Goal: Information Seeking & Learning: Check status

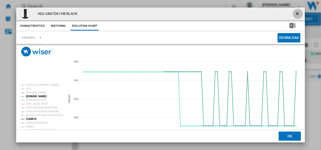
click at [295, 12] on ng-md-icon "getI18NText('BUTTONS.CLOSE_DIALOG')" at bounding box center [298, 14] width 6 height 6
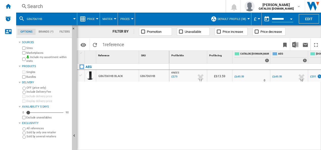
click at [180, 4] on div "Search" at bounding box center [119, 6] width 185 height 7
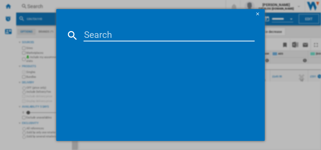
click at [129, 30] on input at bounding box center [168, 35] width 171 height 12
type input "TO84IB00FB"
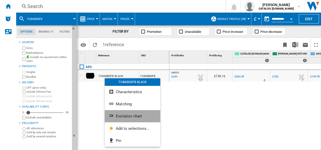
click at [113, 118] on ng-md-icon "Evolution chart" at bounding box center [112, 116] width 6 height 6
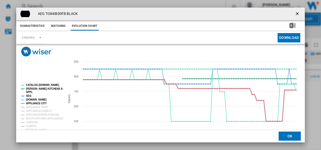
click at [38, 102] on tspan "APPLIANCE CITY" at bounding box center [36, 103] width 21 height 3
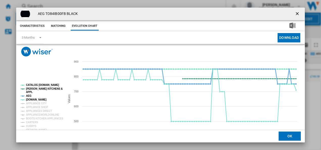
click at [30, 96] on tspan "AEG" at bounding box center [29, 95] width 6 height 3
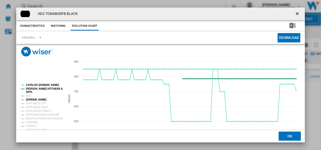
click at [40, 88] on tspan "[PERSON_NAME] KITCHENS &" at bounding box center [44, 88] width 37 height 3
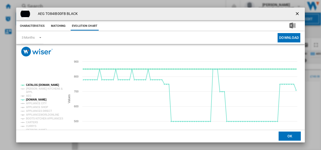
click at [40, 85] on tspan "CATALOG [DOMAIN_NAME]" at bounding box center [42, 84] width 33 height 3
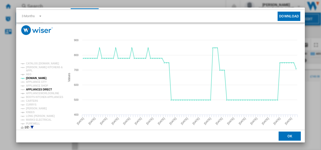
scroll to position [22, 0]
click at [33, 108] on tspan "[PERSON_NAME]" at bounding box center [36, 108] width 21 height 3
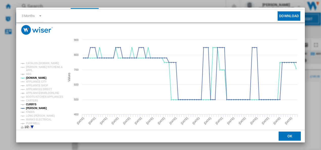
click at [33, 105] on tspan "CURRYS" at bounding box center [31, 104] width 11 height 3
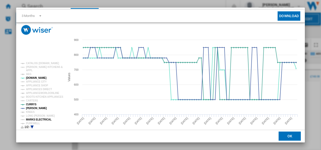
click at [33, 118] on tspan "MARKS ELECTRICAL" at bounding box center [38, 119] width 25 height 3
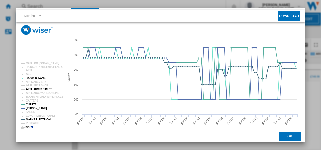
click at [37, 88] on tspan "APPLIANCES DIRECT" at bounding box center [39, 89] width 26 height 3
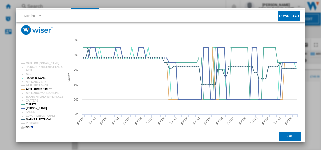
scroll to position [27, 0]
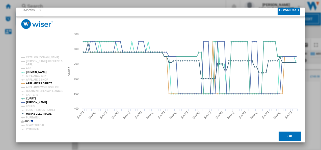
click at [32, 120] on icon "Product popup" at bounding box center [32, 121] width 3 height 3
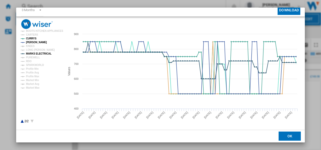
click at [22, 122] on icon "Product popup" at bounding box center [22, 121] width 3 height 3
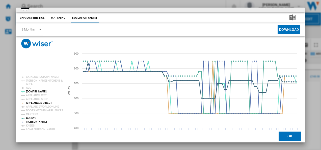
scroll to position [0, 0]
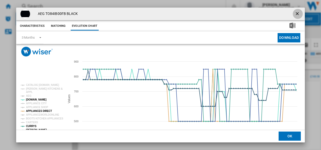
click at [295, 14] on ng-md-icon "getI18NText('BUTTONS.CLOSE_DIALOG')" at bounding box center [298, 14] width 6 height 6
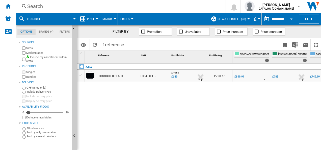
click at [139, 5] on div "Search" at bounding box center [119, 6] width 185 height 7
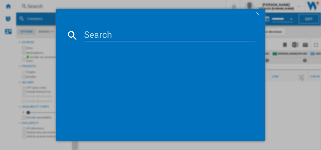
click at [118, 40] on input at bounding box center [168, 35] width 171 height 12
type input "LWR7175M2B"
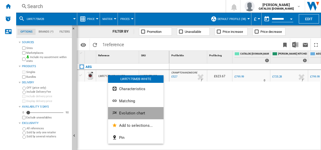
click at [119, 112] on span "Evolution chart" at bounding box center [132, 113] width 26 height 5
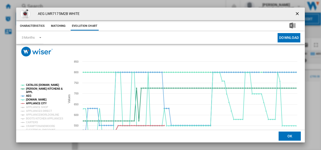
click at [34, 102] on tspan "APPLIANCE CITY" at bounding box center [36, 103] width 21 height 3
click at [29, 96] on tspan "AEG" at bounding box center [29, 95] width 6 height 3
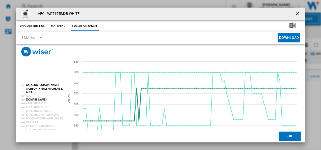
click at [40, 89] on tspan "[PERSON_NAME] KITCHENS &" at bounding box center [44, 88] width 37 height 3
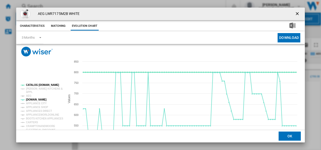
click at [41, 84] on tspan "CATALOG [DOMAIN_NAME]" at bounding box center [42, 84] width 33 height 3
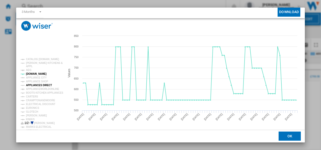
scroll to position [27, 0]
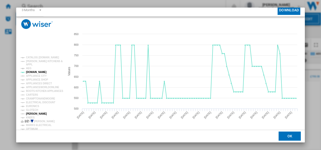
click at [35, 113] on tspan "[PERSON_NAME]" at bounding box center [36, 113] width 21 height 3
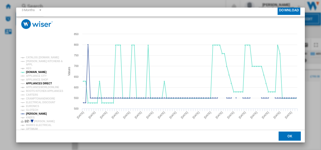
click at [37, 82] on tspan "APPLIANCES DIRECT" at bounding box center [39, 83] width 26 height 3
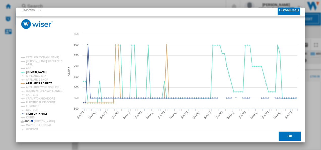
click at [31, 120] on icon "Product popup" at bounding box center [32, 121] width 3 height 3
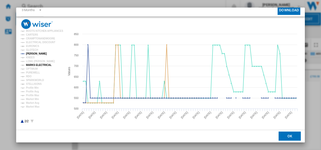
click at [41, 64] on tspan "MARKS ELECTRICAL" at bounding box center [38, 65] width 25 height 3
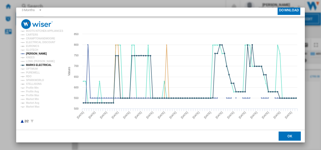
scroll to position [0, 0]
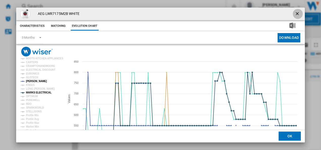
click at [295, 12] on ng-md-icon "getI18NText('BUTTONS.CLOSE_DIALOG')" at bounding box center [298, 14] width 6 height 6
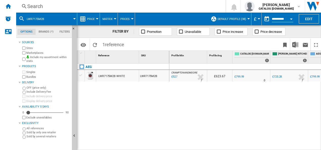
click at [167, 6] on div "Search" at bounding box center [119, 6] width 185 height 7
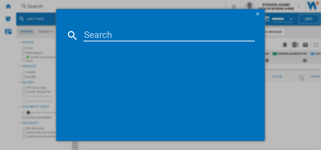
click at [124, 38] on input at bounding box center [168, 35] width 171 height 12
type input "TR718L4B"
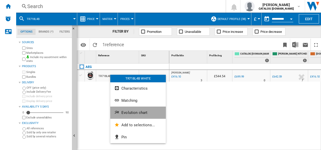
click at [119, 114] on ng-md-icon "Evolution chart" at bounding box center [117, 113] width 6 height 6
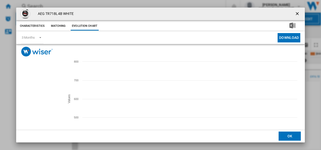
click at [40, 104] on tspan "APPLIANCE CITY" at bounding box center [36, 103] width 21 height 3
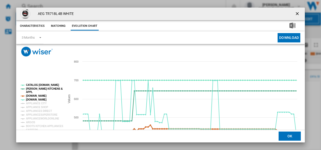
click at [40, 95] on tspan "[DOMAIN_NAME]" at bounding box center [36, 95] width 20 height 3
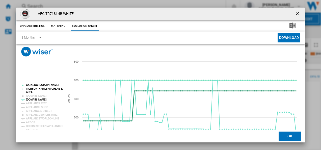
click at [44, 87] on tspan "[PERSON_NAME] KITCHENS &" at bounding box center [44, 88] width 37 height 3
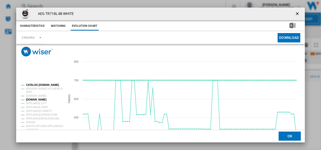
click at [44, 84] on tspan "CATALOG [DOMAIN_NAME]" at bounding box center [42, 84] width 33 height 3
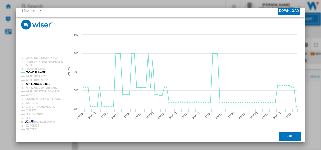
scroll to position [27, 0]
click at [32, 109] on tspan "CURRYS" at bounding box center [31, 110] width 11 height 3
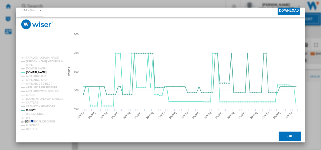
click at [32, 121] on icon "Product popup" at bounding box center [32, 121] width 3 height 3
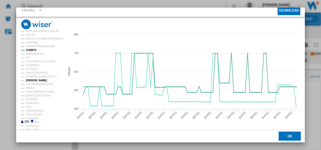
click at [34, 80] on tspan "[PERSON_NAME]" at bounding box center [36, 80] width 21 height 3
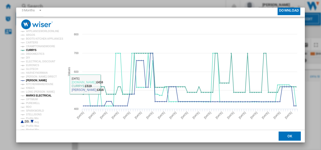
click at [38, 96] on tspan "MARKS ELECTRICAL" at bounding box center [38, 95] width 25 height 3
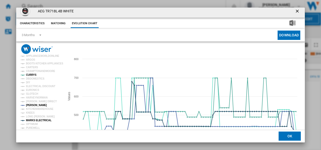
scroll to position [0, 0]
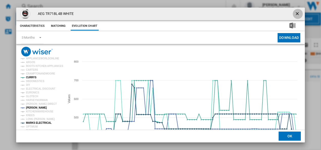
click at [297, 11] on button "Product popup" at bounding box center [298, 14] width 10 height 10
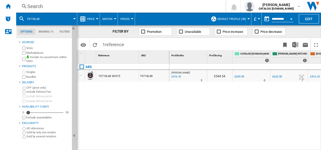
click at [159, 6] on div "Search" at bounding box center [119, 6] width 185 height 7
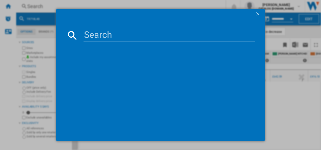
click at [120, 33] on input at bounding box center [168, 35] width 171 height 12
type input "TK9NK821T"
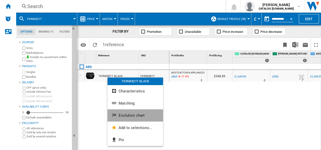
click at [118, 112] on button "Evolution chart" at bounding box center [134, 115] width 55 height 12
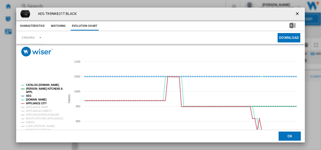
click at [36, 104] on tspan "APPLIANCE CITY" at bounding box center [36, 103] width 21 height 3
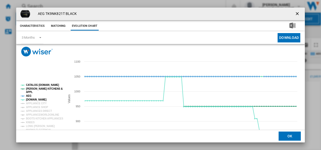
click at [30, 97] on tspan "AEG" at bounding box center [29, 95] width 6 height 3
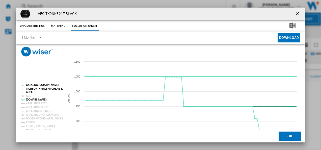
click at [39, 88] on tspan "[PERSON_NAME] KITCHENS &" at bounding box center [44, 88] width 37 height 3
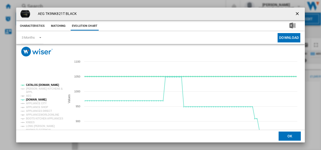
click at [41, 84] on tspan "CATALOG [DOMAIN_NAME]" at bounding box center [42, 84] width 33 height 3
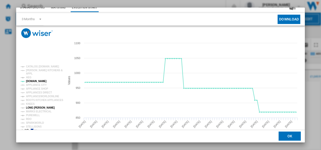
scroll to position [27, 0]
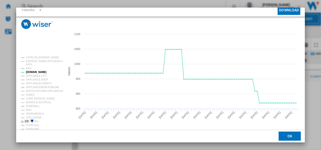
click at [32, 120] on icon "Product popup" at bounding box center [32, 121] width 3 height 3
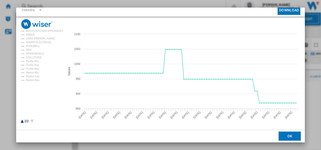
click at [22, 121] on icon "Product popup" at bounding box center [22, 121] width 3 height 3
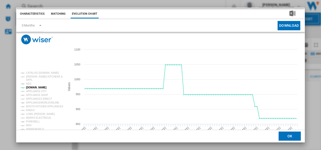
scroll to position [0, 0]
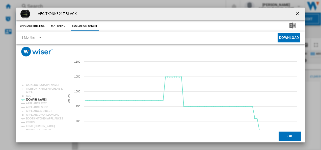
click at [295, 12] on ng-md-icon "getI18NText('BUTTONS.CLOSE_DIALOG')" at bounding box center [298, 14] width 6 height 6
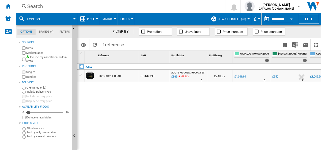
click at [208, 8] on div "Search" at bounding box center [119, 6] width 185 height 7
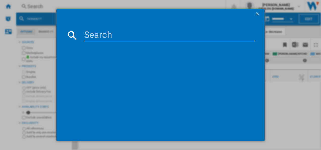
click at [112, 35] on input at bounding box center [168, 35] width 171 height 12
type input "DCE731110M"
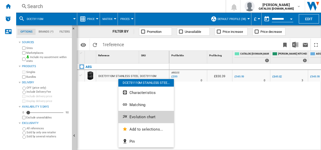
click at [127, 117] on ng-md-icon "Evolution chart" at bounding box center [125, 117] width 6 height 6
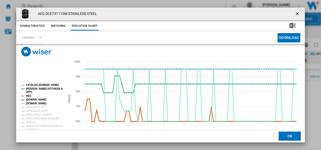
click at [40, 99] on tspan "[DOMAIN_NAME]" at bounding box center [36, 99] width 20 height 3
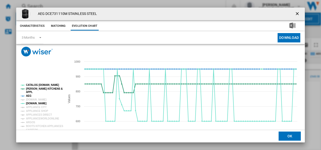
click at [30, 96] on tspan "AEG" at bounding box center [29, 95] width 6 height 3
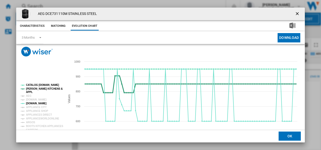
click at [39, 89] on tspan "[PERSON_NAME] KITCHENS &" at bounding box center [44, 88] width 37 height 3
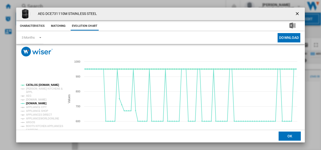
click at [41, 85] on tspan "CATALOG [DOMAIN_NAME]" at bounding box center [42, 84] width 33 height 3
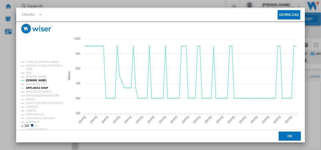
scroll to position [23, 0]
click at [32, 110] on tspan "CURRYS" at bounding box center [31, 110] width 11 height 3
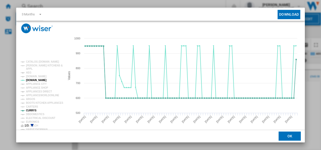
click at [32, 124] on icon "Product popup" at bounding box center [32, 125] width 3 height 3
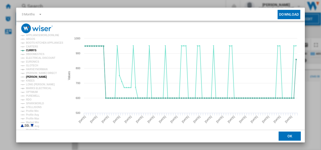
click at [33, 75] on tspan "[PERSON_NAME]" at bounding box center [36, 76] width 21 height 3
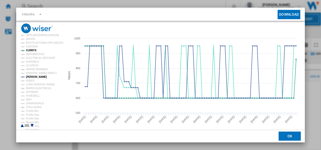
click at [303, 8] on md-dialog "AEG DCE731110M STAINLESS STEEL Characteristics Matching Evolution chart price £…" at bounding box center [160, 75] width 289 height 135
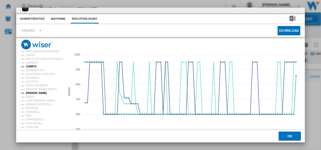
scroll to position [0, 0]
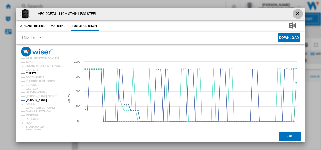
click at [295, 13] on ng-md-icon "getI18NText('BUTTONS.CLOSE_DIALOG')" at bounding box center [298, 14] width 6 height 6
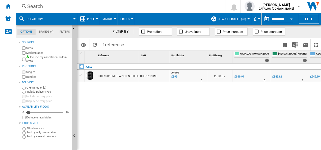
click at [176, 7] on div "Search" at bounding box center [119, 6] width 185 height 7
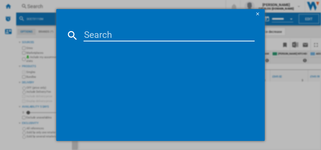
click at [125, 37] on input at bounding box center [168, 35] width 171 height 12
type input "CIX6540ACM"
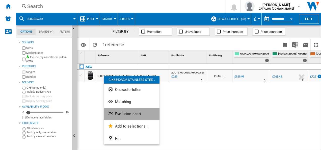
click at [120, 119] on button "Evolution chart" at bounding box center [131, 114] width 55 height 12
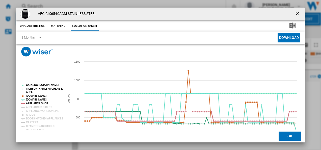
click at [32, 102] on tspan "APPLIANCE SHOP" at bounding box center [37, 103] width 22 height 3
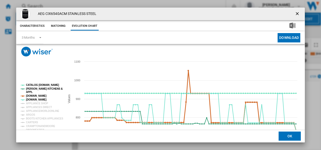
click at [34, 95] on tspan "[DOMAIN_NAME]" at bounding box center [36, 95] width 20 height 3
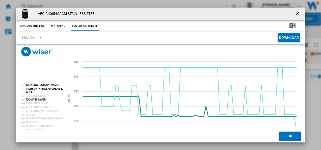
click at [37, 90] on tspan "[PERSON_NAME] KITCHENS &" at bounding box center [44, 88] width 37 height 3
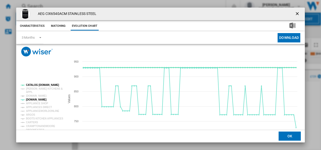
click at [38, 86] on tspan "CATALOG [DOMAIN_NAME]" at bounding box center [42, 84] width 33 height 3
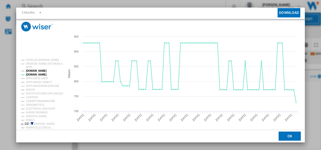
scroll to position [26, 0]
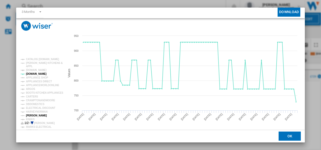
click at [35, 115] on tspan "[PERSON_NAME]" at bounding box center [36, 115] width 21 height 3
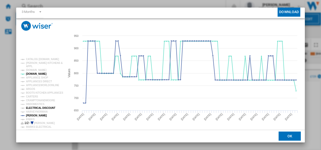
scroll to position [27, 0]
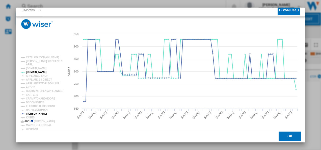
click at [31, 120] on icon "Product popup" at bounding box center [32, 121] width 3 height 3
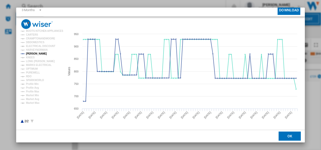
click at [22, 122] on icon "Product popup" at bounding box center [22, 121] width 3 height 3
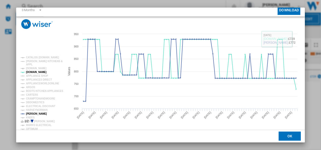
scroll to position [0, 0]
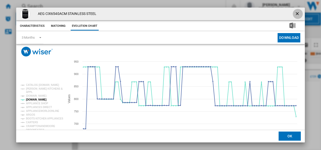
click at [295, 12] on ng-md-icon "getI18NText('BUTTONS.CLOSE_DIALOG')" at bounding box center [298, 14] width 6 height 6
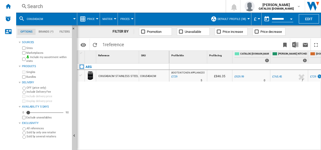
click at [142, 7] on div "Search" at bounding box center [119, 6] width 185 height 7
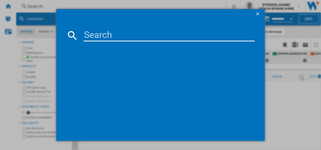
click at [121, 37] on input at bounding box center [168, 35] width 171 height 12
type input "OAG7M281EW"
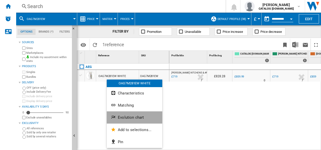
click at [117, 116] on button "Evolution chart" at bounding box center [134, 117] width 55 height 12
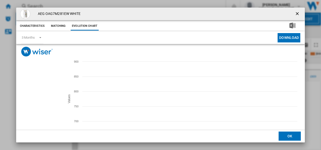
click at [30, 124] on tspan "CURRYS" at bounding box center [31, 122] width 11 height 3
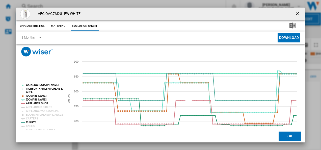
click at [30, 124] on tspan "CURRYS" at bounding box center [31, 122] width 11 height 3
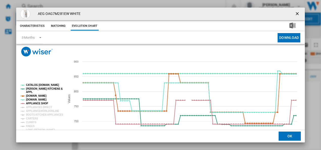
click at [30, 122] on tspan "CURRYS" at bounding box center [31, 122] width 11 height 3
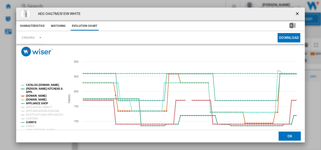
click at [41, 103] on tspan "APPLIANCE SHOP" at bounding box center [37, 103] width 22 height 3
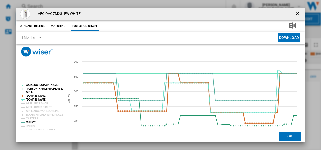
click at [40, 95] on tspan "[DOMAIN_NAME]" at bounding box center [36, 95] width 20 height 3
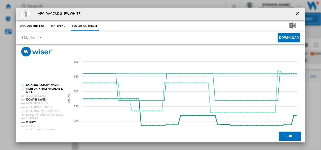
click at [42, 88] on tspan "[PERSON_NAME] KITCHENS &" at bounding box center [44, 88] width 37 height 3
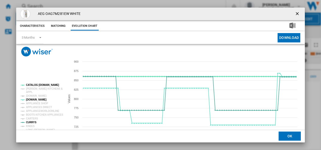
click at [42, 84] on tspan "CATALOG [DOMAIN_NAME]" at bounding box center [42, 84] width 33 height 3
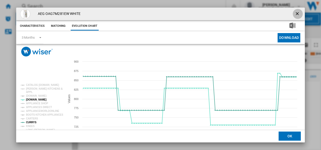
click at [295, 12] on ng-md-icon "getI18NText('BUTTONS.CLOSE_DIALOG')" at bounding box center [298, 14] width 6 height 6
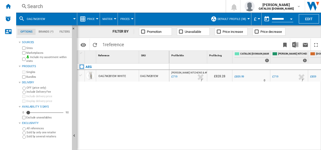
click at [188, 7] on div "Search" at bounding box center [119, 6] width 185 height 7
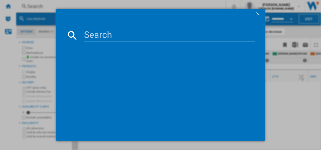
click at [131, 32] on input at bounding box center [168, 35] width 171 height 12
type input "RCB632E2MX"
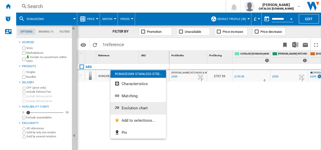
click at [124, 112] on button "Evolution chart" at bounding box center [137, 108] width 55 height 12
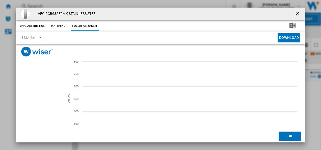
click at [32, 103] on tspan "APPLIANCE SHOP" at bounding box center [37, 103] width 22 height 3
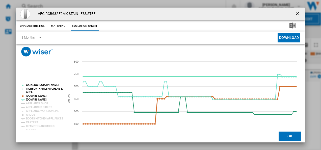
click at [35, 95] on tspan "[DOMAIN_NAME]" at bounding box center [36, 95] width 20 height 3
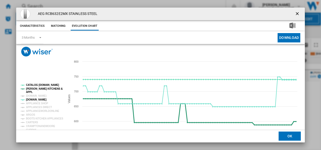
click at [38, 87] on tspan "[PERSON_NAME] KITCHENS &" at bounding box center [44, 88] width 37 height 3
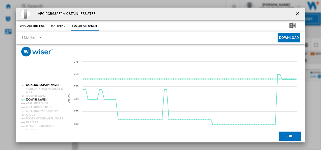
click at [38, 85] on tspan "CATALOG [DOMAIN_NAME]" at bounding box center [42, 84] width 33 height 3
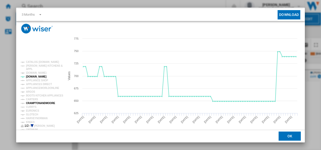
scroll to position [23, 0]
click at [33, 105] on tspan "CURRYS" at bounding box center [31, 106] width 11 height 3
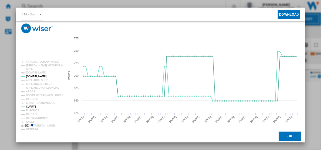
click at [32, 124] on icon "Product popup" at bounding box center [32, 125] width 3 height 3
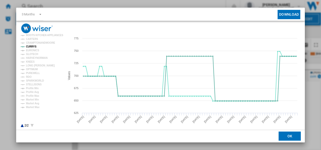
click at [22, 126] on icon "Product popup" at bounding box center [22, 125] width 3 height 3
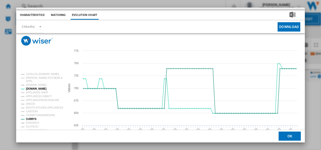
scroll to position [0, 0]
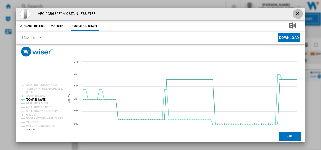
click at [295, 12] on ng-md-icon "getI18NText('BUTTONS.CLOSE_DIALOG')" at bounding box center [298, 14] width 6 height 6
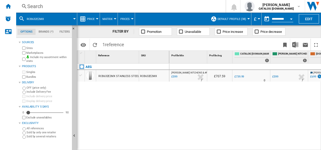
click at [147, 7] on div "Search" at bounding box center [119, 6] width 185 height 7
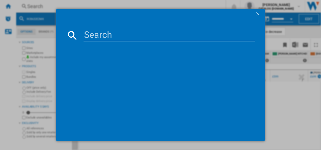
click at [116, 38] on input at bounding box center [168, 35] width 171 height 12
type input "RCB732E7MG"
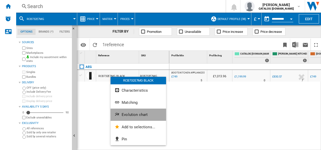
click at [122, 112] on span "Evolution chart" at bounding box center [135, 114] width 26 height 5
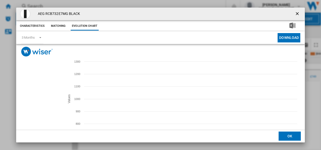
click at [34, 126] on tspan "CURRYS" at bounding box center [31, 126] width 11 height 3
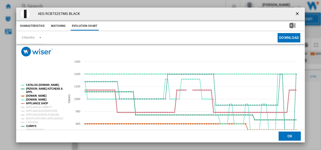
click at [45, 103] on tspan "APPLIANCE SHOP" at bounding box center [37, 103] width 22 height 3
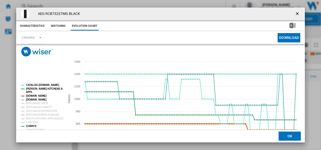
click at [42, 96] on tspan "[DOMAIN_NAME]" at bounding box center [36, 95] width 20 height 3
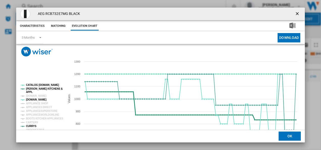
click at [47, 89] on tspan "[PERSON_NAME] KITCHENS &" at bounding box center [44, 88] width 37 height 3
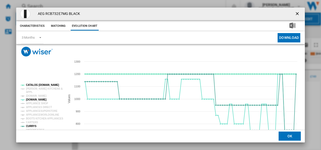
click at [47, 85] on tspan "CATALOG [DOMAIN_NAME]" at bounding box center [42, 84] width 33 height 3
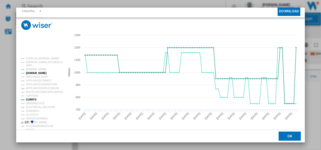
scroll to position [27, 0]
click at [32, 121] on icon "Product popup" at bounding box center [32, 121] width 3 height 3
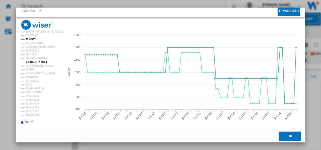
click at [37, 61] on tspan "[PERSON_NAME]" at bounding box center [36, 62] width 21 height 3
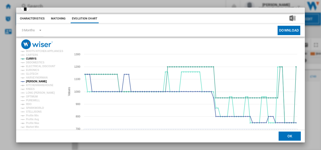
scroll to position [0, 0]
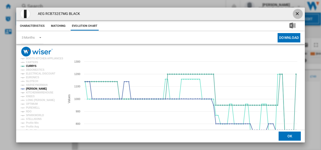
click at [298, 11] on ng-md-icon "getI18NText('BUTTONS.CLOSE_DIALOG')" at bounding box center [298, 14] width 6 height 6
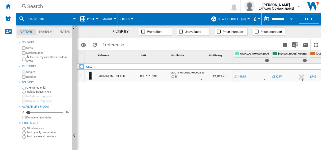
click at [198, 7] on div "Search" at bounding box center [119, 6] width 185 height 7
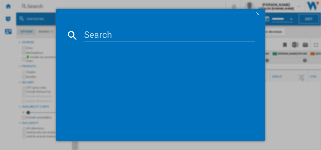
click at [149, 40] on input at bounding box center [168, 35] width 171 height 12
type input "BSX23101XM"
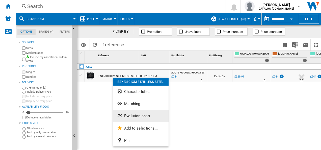
click at [121, 112] on button "Evolution chart" at bounding box center [140, 116] width 55 height 12
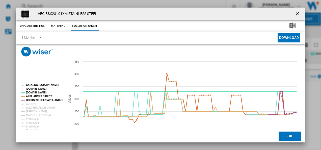
click at [40, 99] on tspan "BOOTS KITCHEN APPLIANCES" at bounding box center [44, 100] width 37 height 3
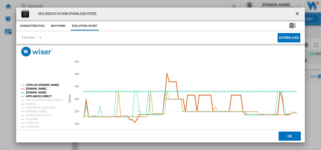
click at [35, 88] on tspan "[DOMAIN_NAME]" at bounding box center [36, 88] width 20 height 3
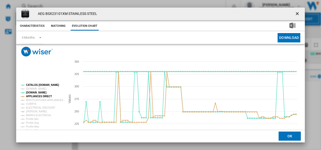
click at [40, 85] on tspan "CATALOG [DOMAIN_NAME]" at bounding box center [42, 84] width 33 height 3
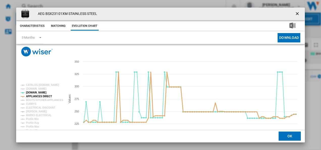
click at [42, 96] on tspan "APPLIANCES DIRECT" at bounding box center [39, 96] width 26 height 3
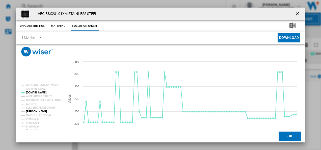
click at [33, 111] on tspan "[PERSON_NAME]" at bounding box center [36, 111] width 21 height 3
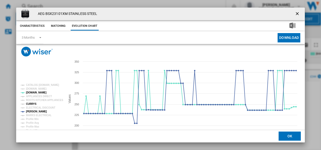
click at [32, 104] on tspan "CURRYS" at bounding box center [31, 103] width 11 height 3
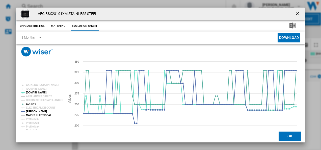
click at [40, 114] on tspan "MARKS ELECTRICAL" at bounding box center [38, 115] width 25 height 3
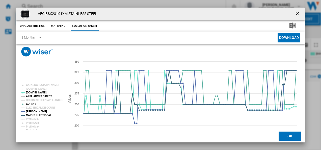
click at [41, 96] on tspan "APPLIANCES DIRECT" at bounding box center [39, 96] width 26 height 3
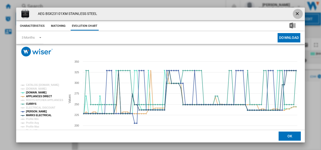
click at [296, 13] on ng-md-icon "getI18NText('BUTTONS.CLOSE_DIALOG')" at bounding box center [298, 14] width 6 height 6
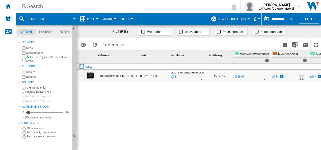
click at [151, 9] on div "Search" at bounding box center [119, 6] width 185 height 7
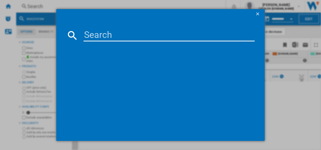
click at [129, 35] on input at bounding box center [168, 35] width 171 height 12
type input "DCB331010M"
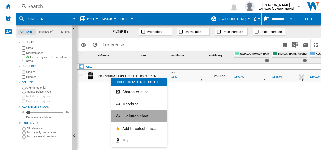
click at [122, 112] on button "Evolution chart" at bounding box center [138, 116] width 55 height 12
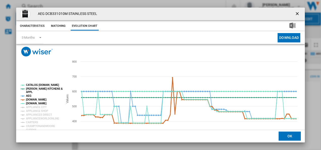
click at [37, 99] on tspan "[DOMAIN_NAME]" at bounding box center [36, 99] width 20 height 3
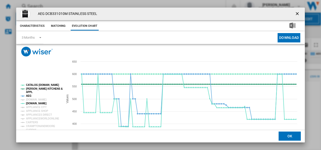
click at [35, 90] on tspan "[PERSON_NAME] KITCHENS &" at bounding box center [44, 88] width 37 height 3
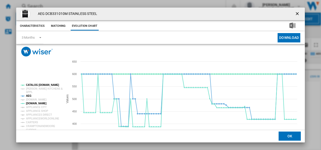
click at [37, 86] on tspan "CATALOG [DOMAIN_NAME]" at bounding box center [42, 84] width 33 height 3
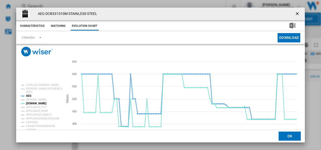
click at [30, 96] on tspan "AEG" at bounding box center [29, 95] width 6 height 3
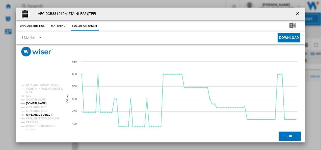
click at [41, 113] on tspan "APPLIANCES DIRECT" at bounding box center [39, 114] width 26 height 3
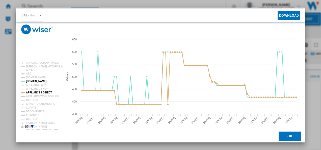
scroll to position [24, 0]
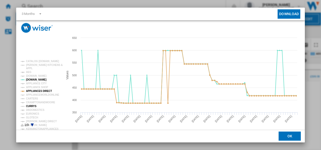
click at [33, 105] on tspan "CURRYS" at bounding box center [31, 106] width 11 height 3
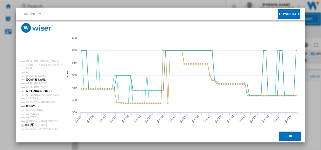
click at [33, 124] on icon "Product popup" at bounding box center [32, 124] width 3 height 3
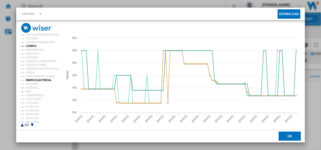
click at [37, 79] on tspan "MARKS ELECTRICAL" at bounding box center [38, 80] width 25 height 3
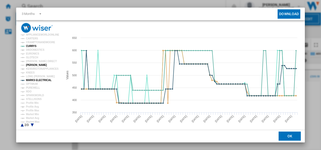
click at [35, 66] on tspan "[PERSON_NAME]" at bounding box center [36, 65] width 21 height 3
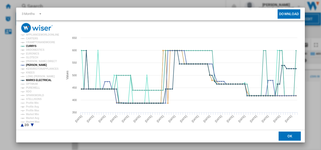
click at [302, 10] on md-toolbar "3 Months 3 Months 6 Months Download" at bounding box center [160, 14] width 289 height 13
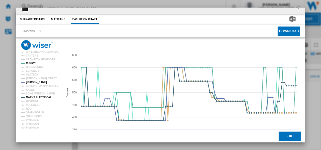
scroll to position [0, 0]
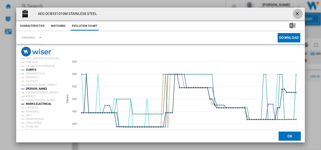
click at [297, 13] on ng-md-icon "getI18NText('BUTTONS.CLOSE_DIALOG')" at bounding box center [298, 14] width 6 height 6
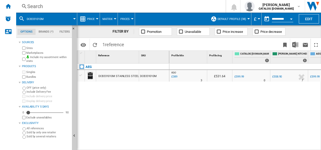
click at [194, 7] on div "Search" at bounding box center [119, 6] width 185 height 7
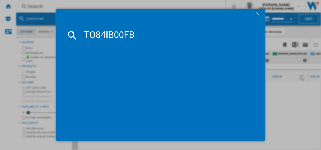
click at [171, 36] on input "TO84IB00FB" at bounding box center [168, 35] width 171 height 12
type input "TO84IB00FB"
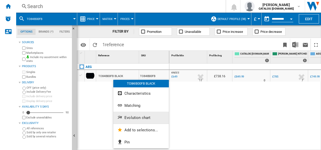
click at [130, 115] on span "Evolution chart" at bounding box center [137, 117] width 26 height 5
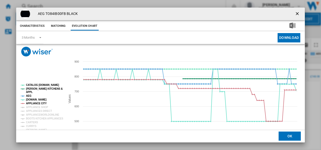
click at [37, 89] on tspan "[PERSON_NAME] KITCHENS &" at bounding box center [44, 88] width 37 height 3
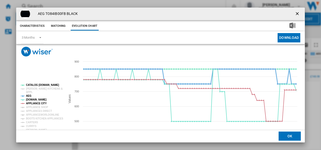
click at [30, 94] on tspan "AEG" at bounding box center [29, 95] width 6 height 3
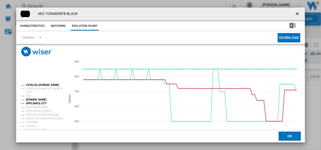
click at [40, 105] on tspan "APPLIANCE CITY" at bounding box center [36, 103] width 21 height 3
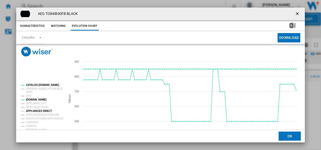
click at [41, 110] on tspan "APPLIANCES DIRECT" at bounding box center [39, 110] width 26 height 3
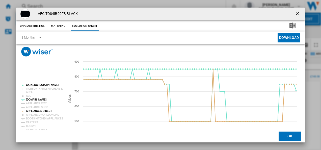
click at [45, 83] on rect "Product popup" at bounding box center [41, 117] width 45 height 71
click at [45, 84] on tspan "CATALOG [DOMAIN_NAME]" at bounding box center [42, 84] width 33 height 3
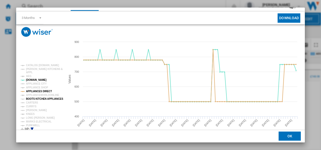
scroll to position [26, 0]
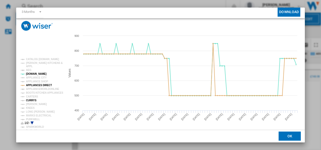
click at [31, 100] on tspan "CURRYS" at bounding box center [31, 100] width 11 height 3
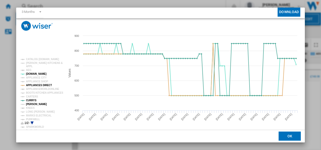
click at [33, 104] on tspan "[PERSON_NAME]" at bounding box center [36, 104] width 21 height 3
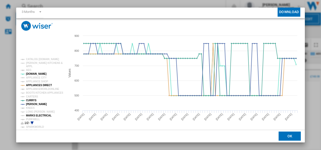
click at [40, 116] on tspan "MARKS ELECTRICAL" at bounding box center [38, 115] width 25 height 3
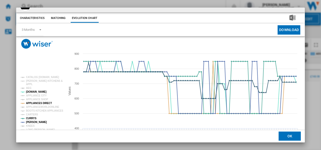
scroll to position [0, 0]
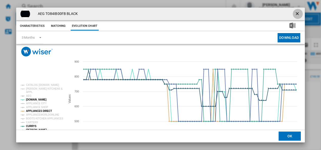
click at [299, 11] on button "Product popup" at bounding box center [298, 14] width 10 height 10
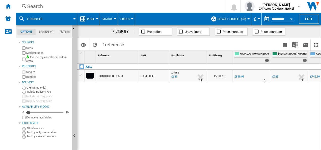
click at [188, 8] on div "Search" at bounding box center [119, 6] width 185 height 7
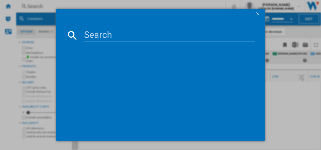
click at [149, 34] on input at bounding box center [168, 35] width 171 height 12
type input "TR718L4B"
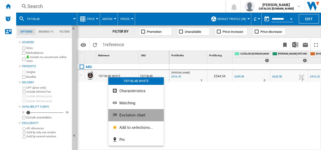
click at [121, 118] on button "Evolution chart" at bounding box center [135, 115] width 55 height 12
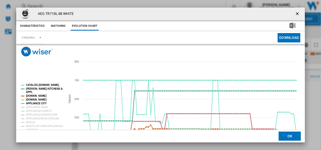
click at [35, 104] on tspan "APPLIANCE CITY" at bounding box center [36, 103] width 21 height 3
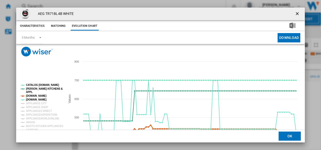
click at [37, 95] on tspan "[DOMAIN_NAME]" at bounding box center [36, 95] width 20 height 3
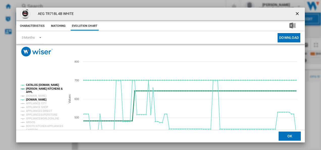
click at [40, 89] on tspan "[PERSON_NAME] KITCHENS &" at bounding box center [44, 88] width 37 height 3
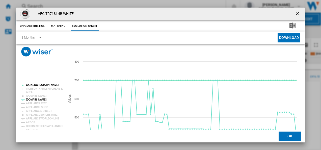
click at [43, 84] on tspan "CATALOG [DOMAIN_NAME]" at bounding box center [42, 84] width 33 height 3
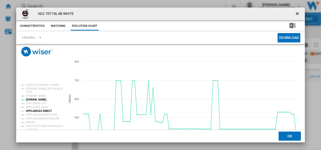
click at [42, 109] on tspan "APPLIANCES DIRECT" at bounding box center [39, 110] width 26 height 3
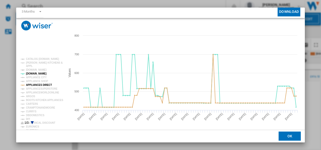
scroll to position [27, 0]
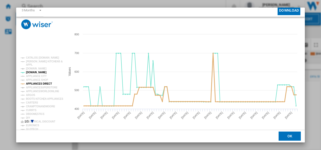
click at [39, 83] on tspan "APPLIANCES DIRECT" at bounding box center [39, 83] width 26 height 3
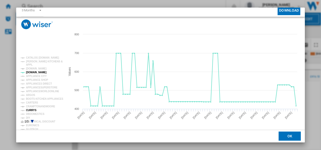
click at [33, 110] on tspan "CURRYS" at bounding box center [31, 110] width 11 height 3
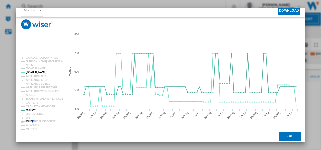
click at [32, 121] on icon "Product popup" at bounding box center [32, 121] width 3 height 3
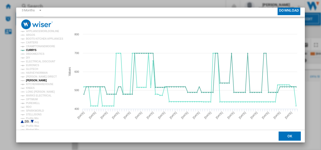
click at [32, 81] on tspan "[PERSON_NAME]" at bounding box center [36, 80] width 21 height 3
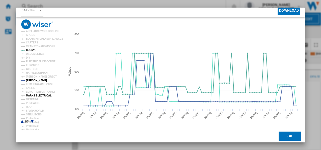
click at [39, 94] on tspan "MARKS ELECTRICAL" at bounding box center [38, 95] width 25 height 3
